Goal: Information Seeking & Learning: Learn about a topic

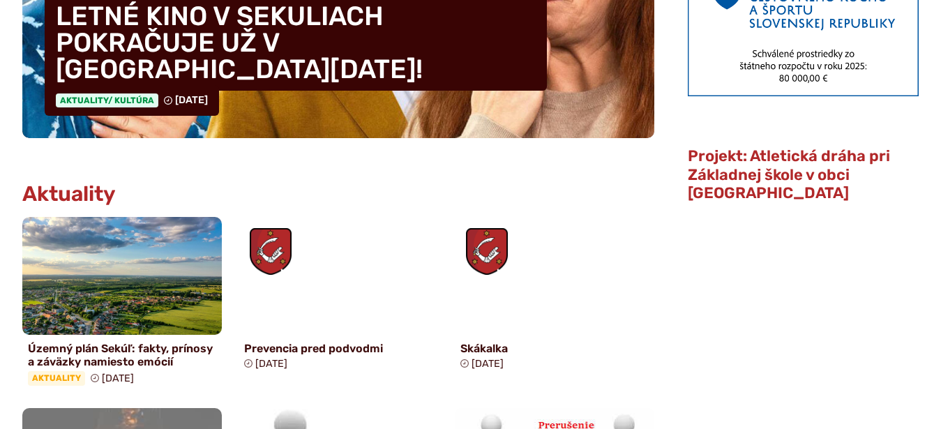
scroll to position [569, 0]
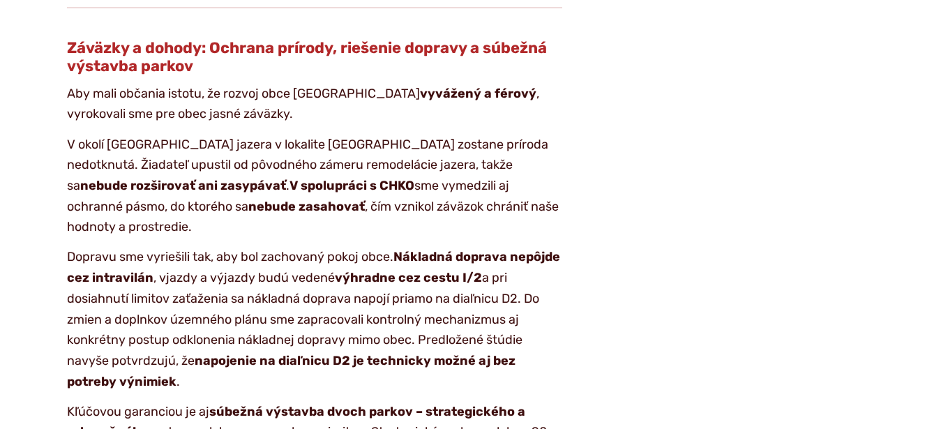
scroll to position [2134, 0]
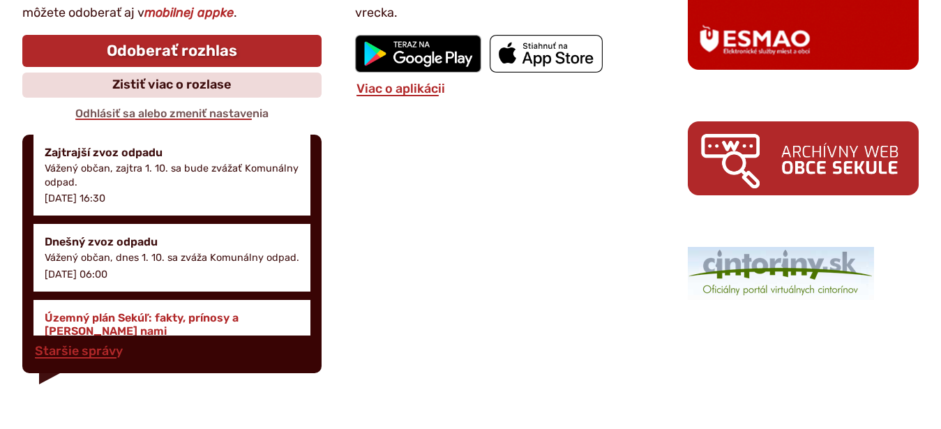
scroll to position [828, 0]
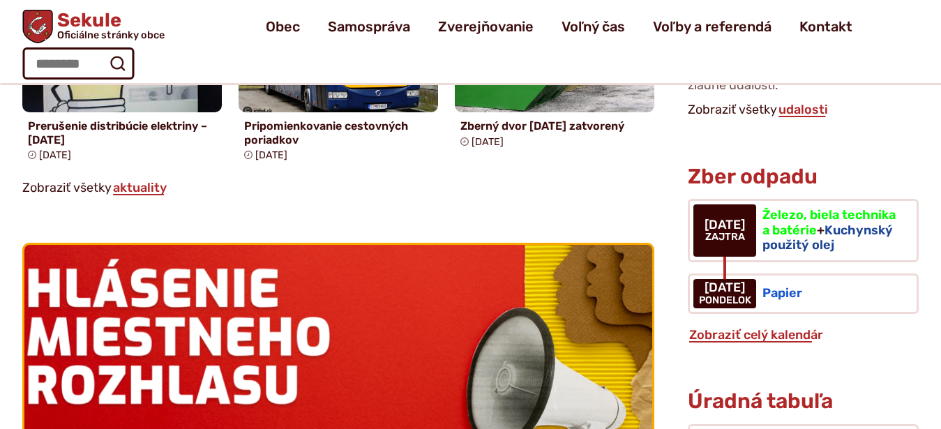
scroll to position [782, 0]
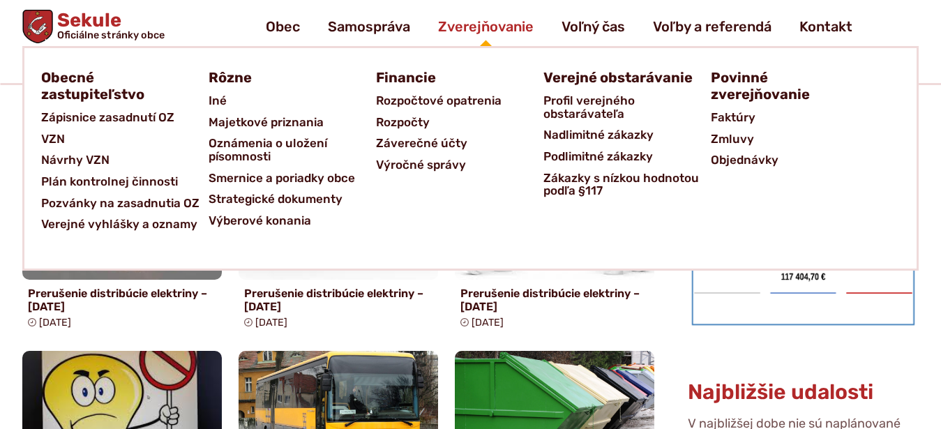
click at [473, 32] on span "Zverejňovanie" at bounding box center [486, 26] width 96 height 39
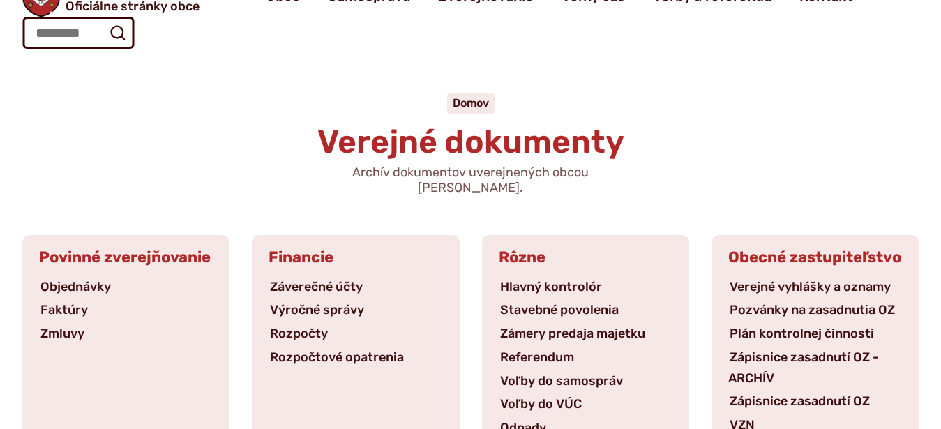
scroll to position [71, 0]
click at [810, 393] on link "Zápisnice zasadnutí OZ" at bounding box center [799, 400] width 143 height 15
